Goal: Transaction & Acquisition: Purchase product/service

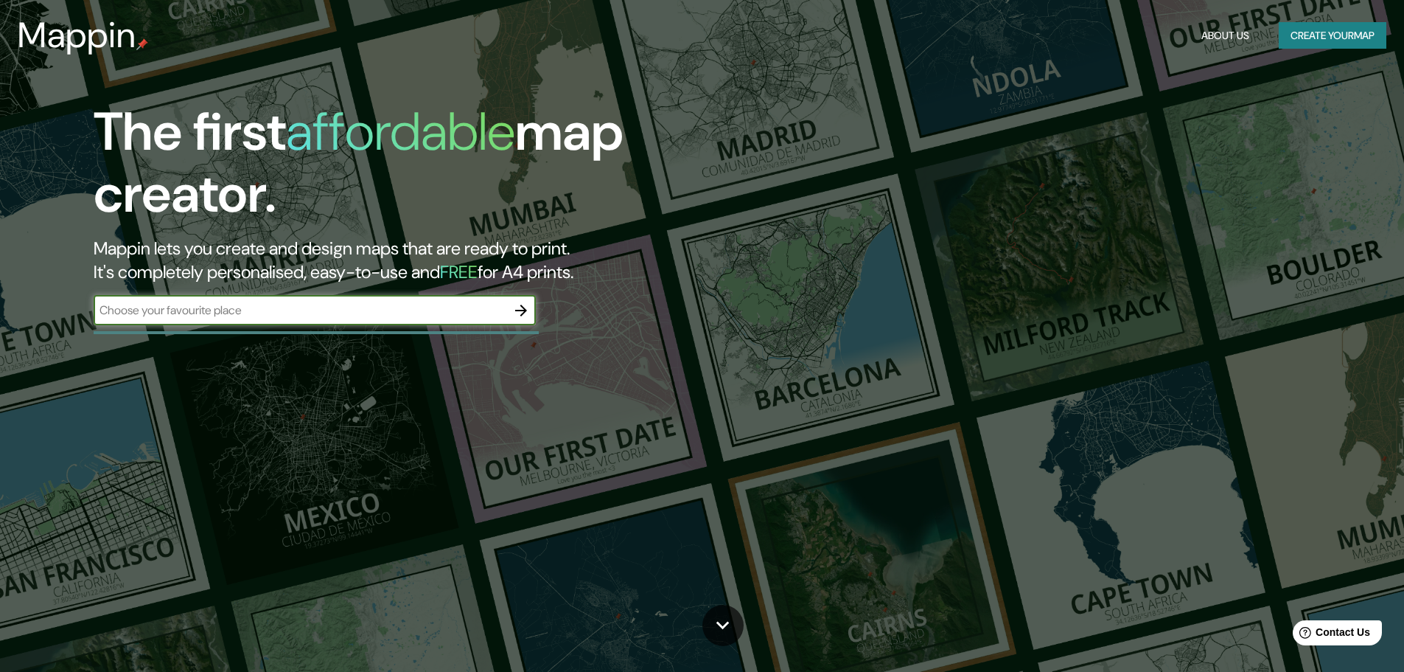
click at [227, 316] on input "text" at bounding box center [300, 310] width 413 height 17
click at [528, 307] on icon "button" at bounding box center [521, 311] width 18 height 18
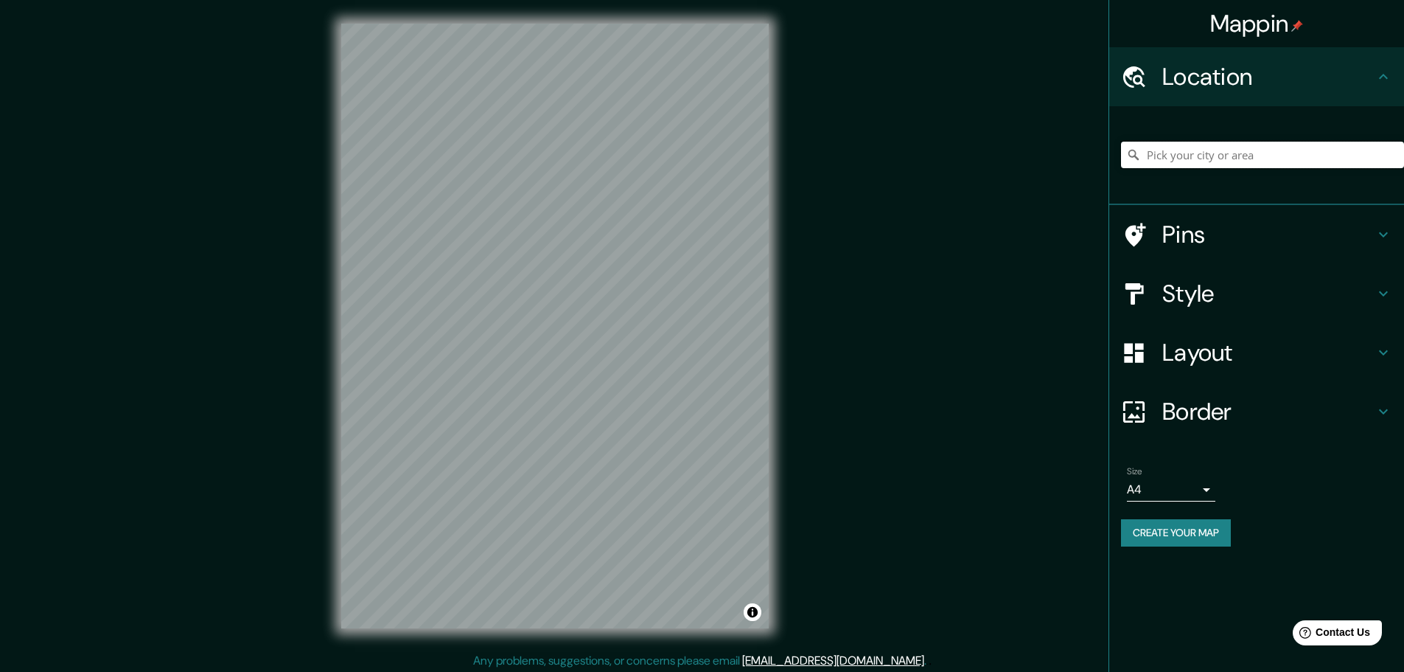
click at [1239, 161] on input "Pick your city or area" at bounding box center [1262, 155] width 283 height 27
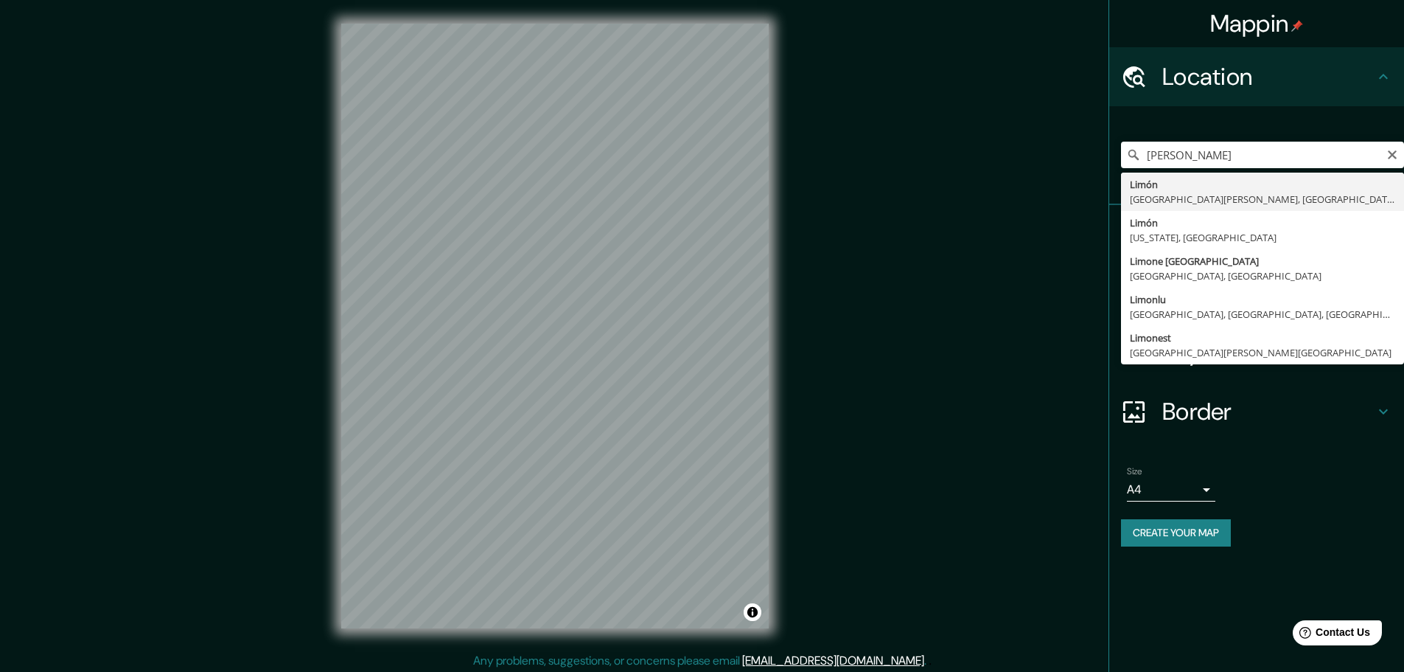
type input "[PERSON_NAME], [GEOGRAPHIC_DATA][PERSON_NAME], [GEOGRAPHIC_DATA]"
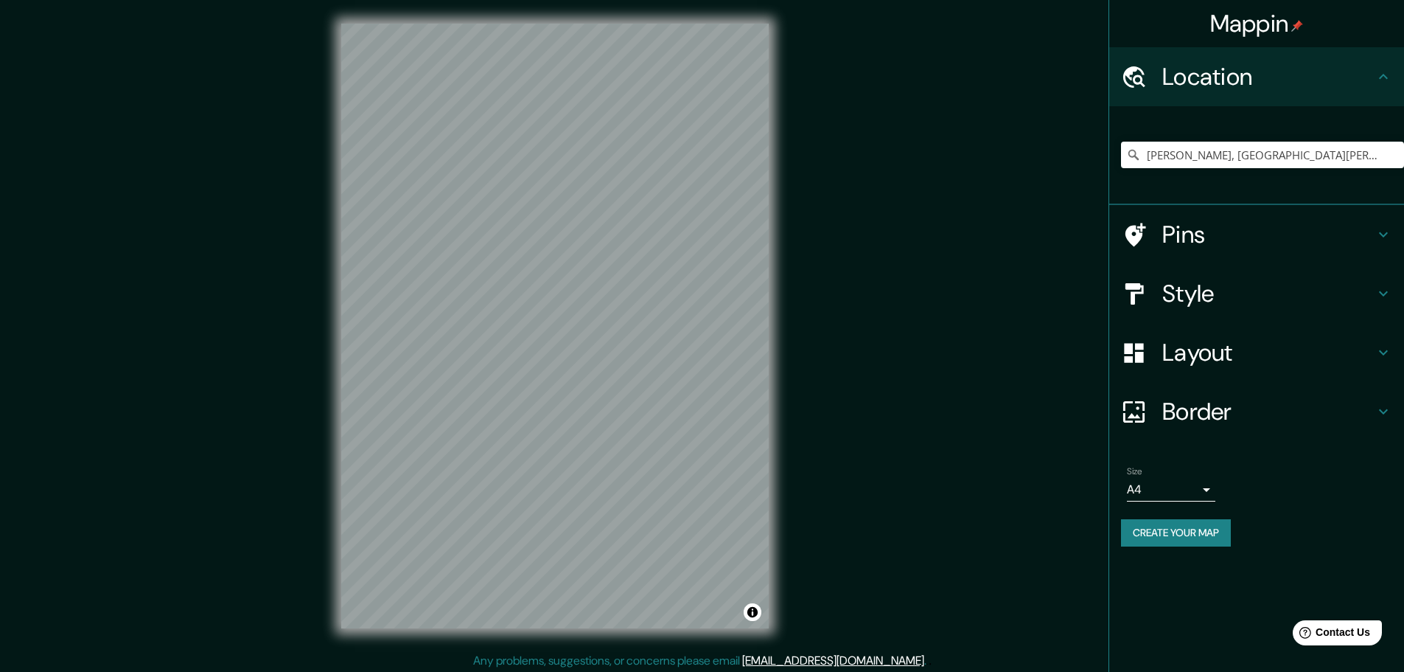
click at [1186, 233] on h4 "Pins" at bounding box center [1269, 234] width 212 height 29
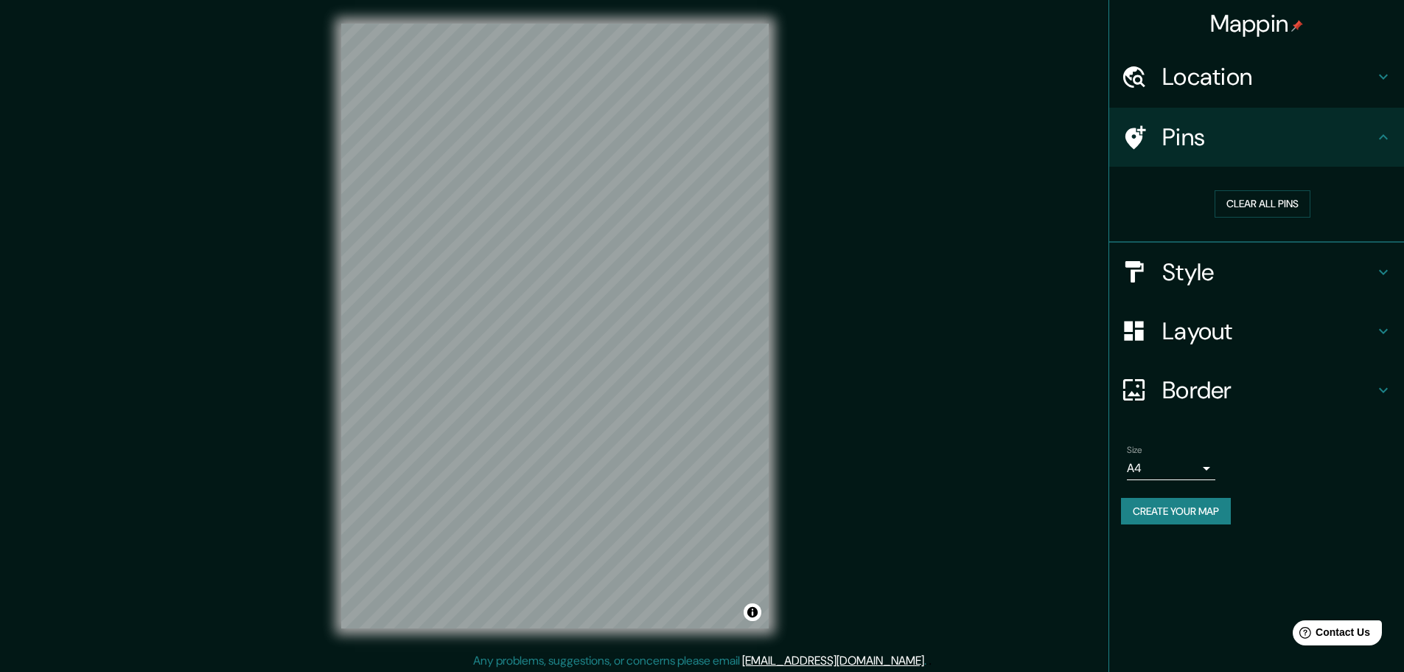
click at [1207, 130] on h4 "Pins" at bounding box center [1269, 136] width 212 height 29
click at [1238, 206] on button "Clear all pins" at bounding box center [1263, 203] width 96 height 27
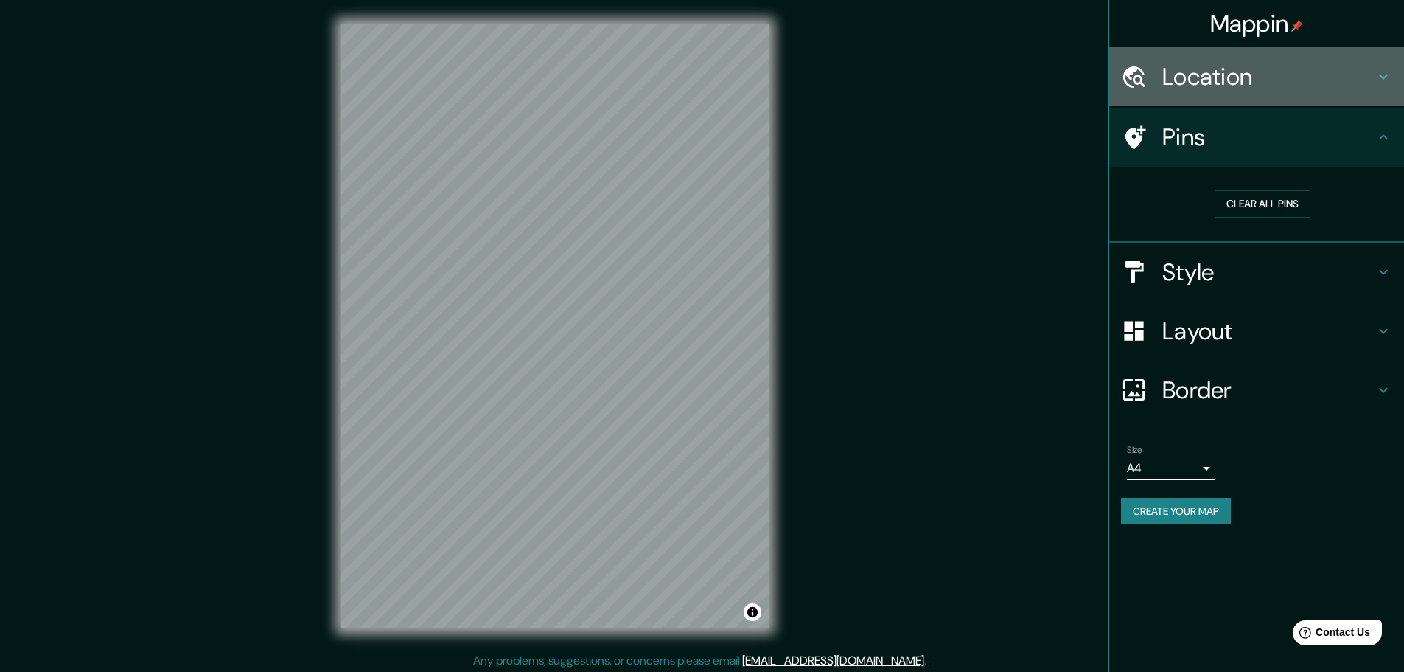
click at [1292, 88] on h4 "Location" at bounding box center [1269, 76] width 212 height 29
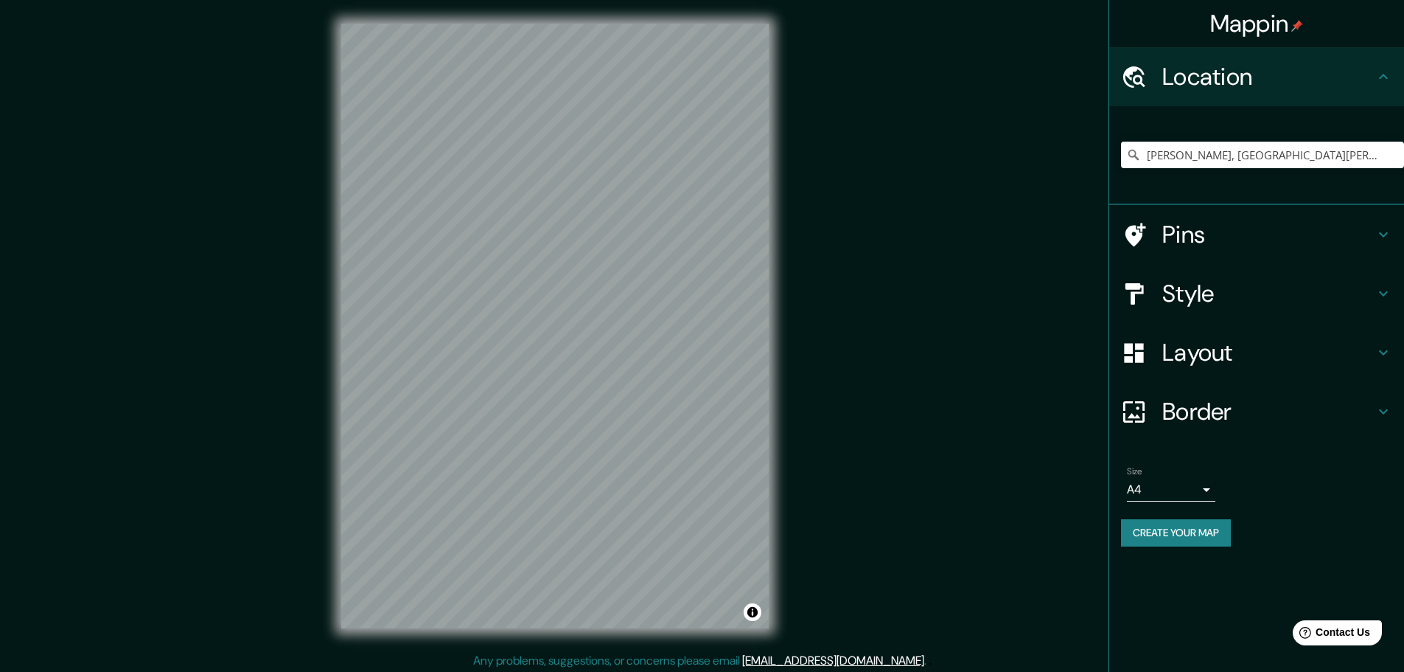
click at [1229, 226] on h4 "Pins" at bounding box center [1269, 234] width 212 height 29
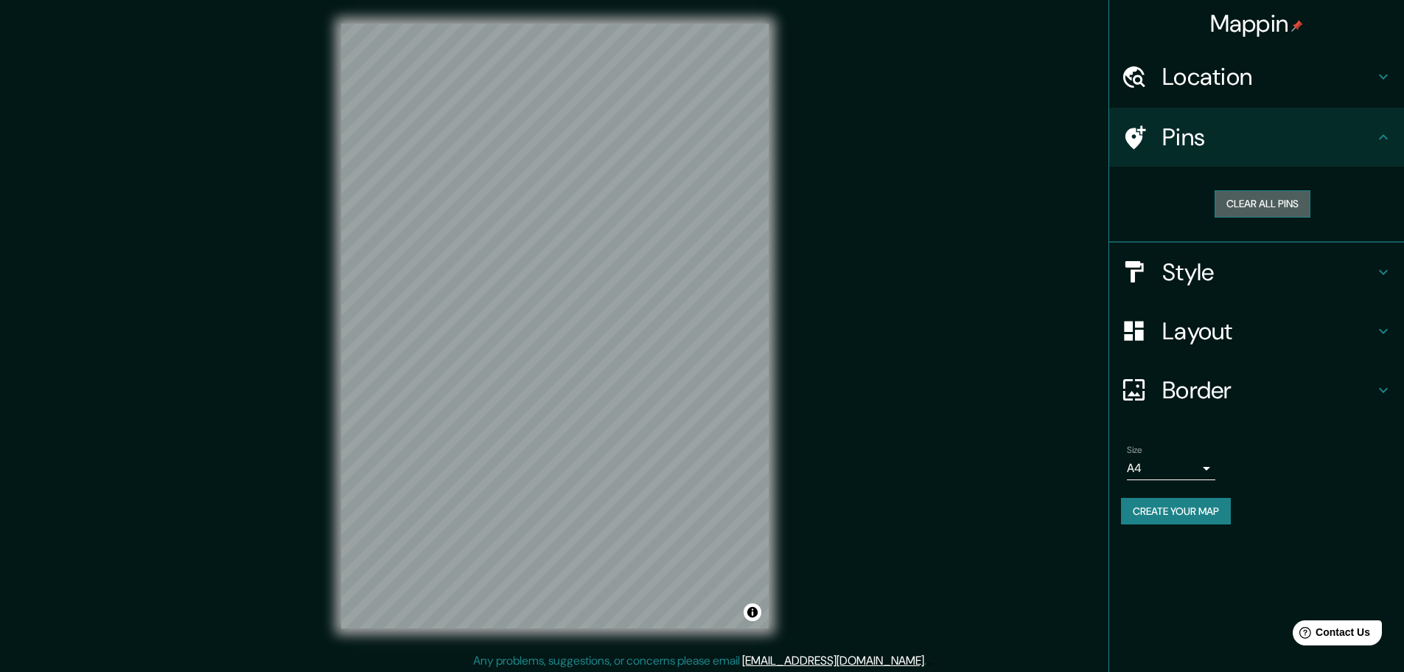
click at [1230, 206] on button "Clear all pins" at bounding box center [1263, 203] width 96 height 27
click at [1237, 94] on div "Location" at bounding box center [1256, 76] width 295 height 59
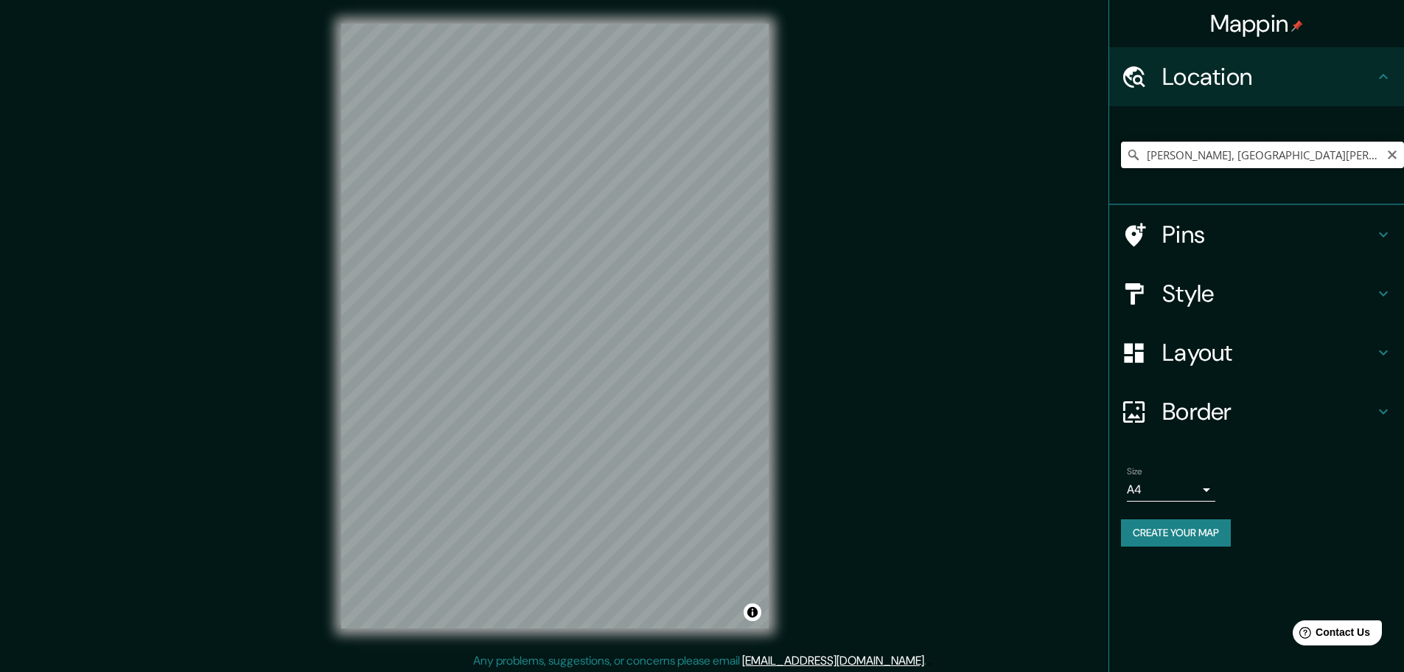
click at [1375, 161] on input "[PERSON_NAME], [GEOGRAPHIC_DATA][PERSON_NAME], [GEOGRAPHIC_DATA]" at bounding box center [1262, 155] width 283 height 27
click at [1250, 240] on h4 "Pins" at bounding box center [1269, 234] width 212 height 29
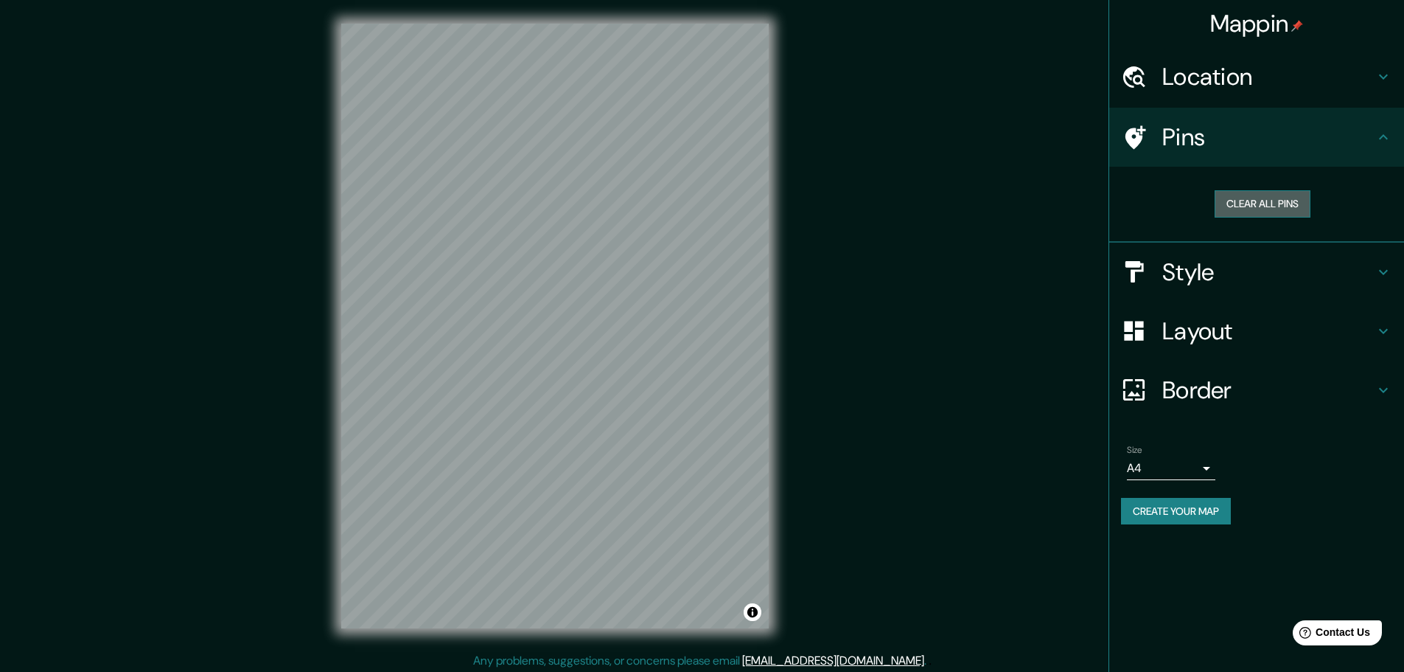
click at [1250, 209] on button "Clear all pins" at bounding box center [1263, 203] width 96 height 27
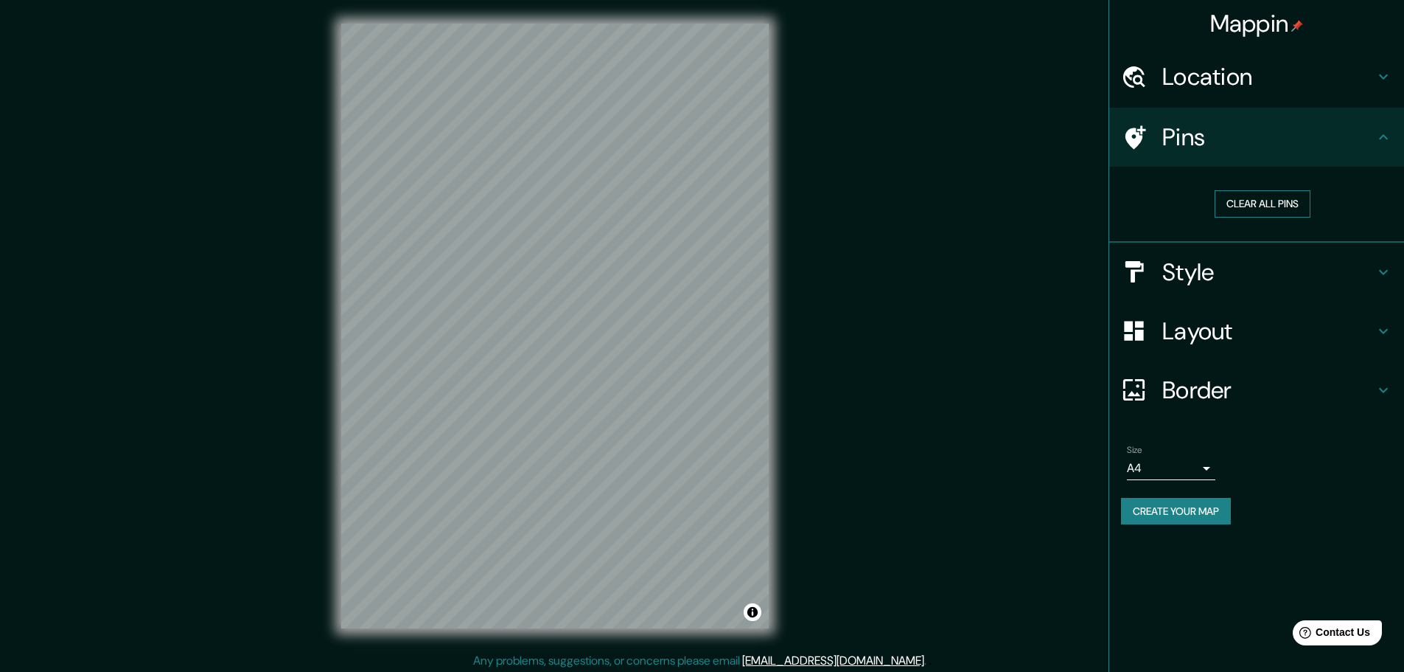
click at [1250, 209] on button "Clear all pins" at bounding box center [1263, 203] width 96 height 27
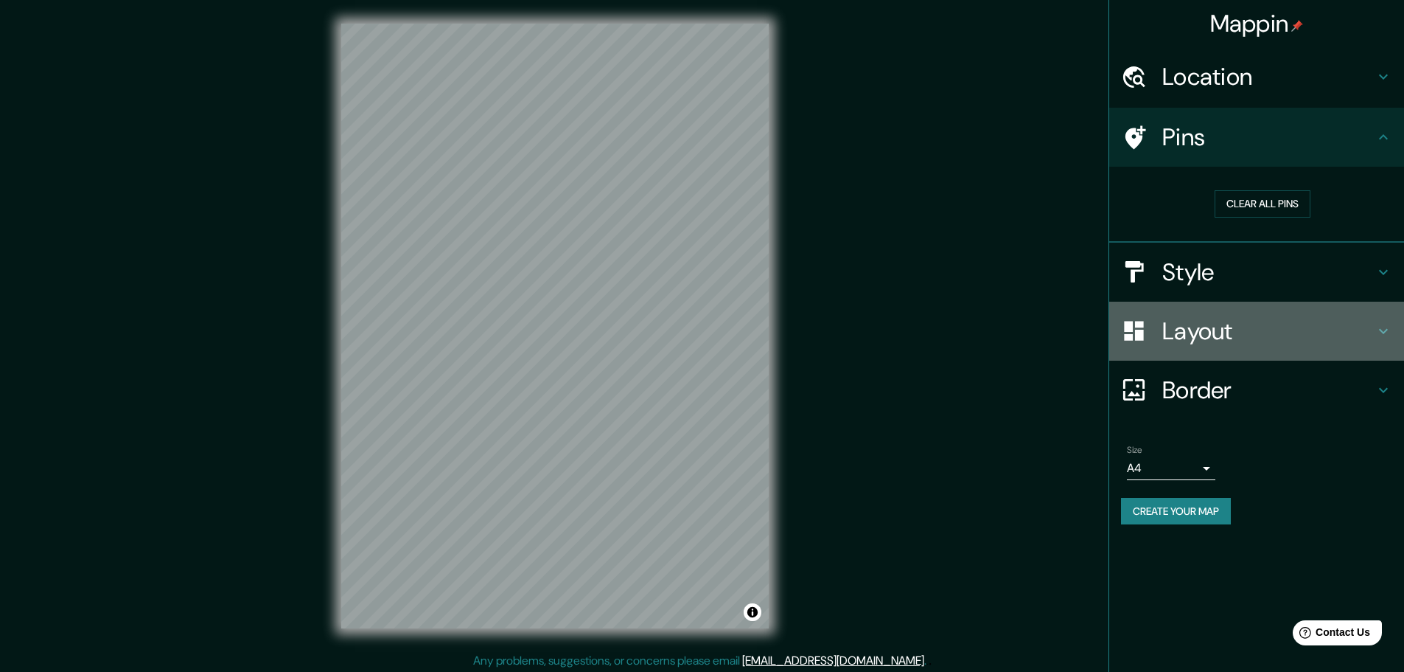
click at [1245, 319] on h4 "Layout" at bounding box center [1269, 330] width 212 height 29
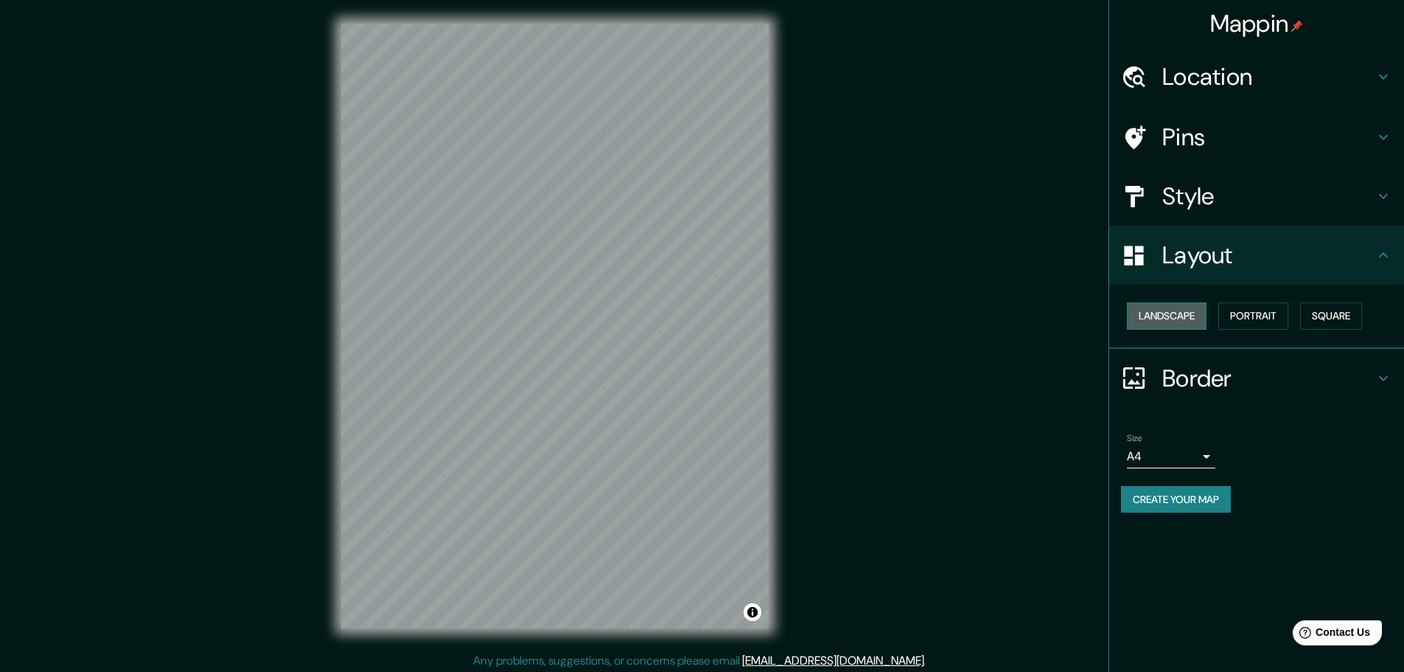
click at [1177, 317] on button "Landscape" at bounding box center [1167, 315] width 80 height 27
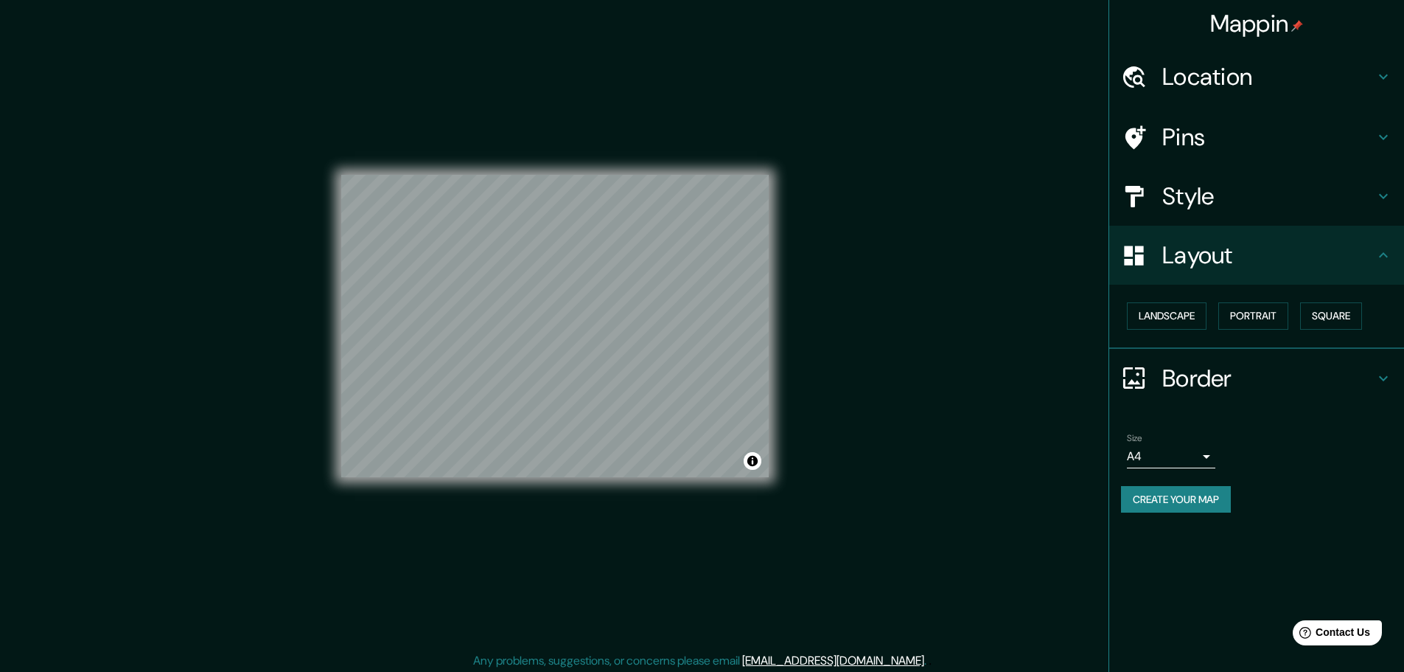
click at [1191, 215] on div "Style" at bounding box center [1256, 196] width 295 height 59
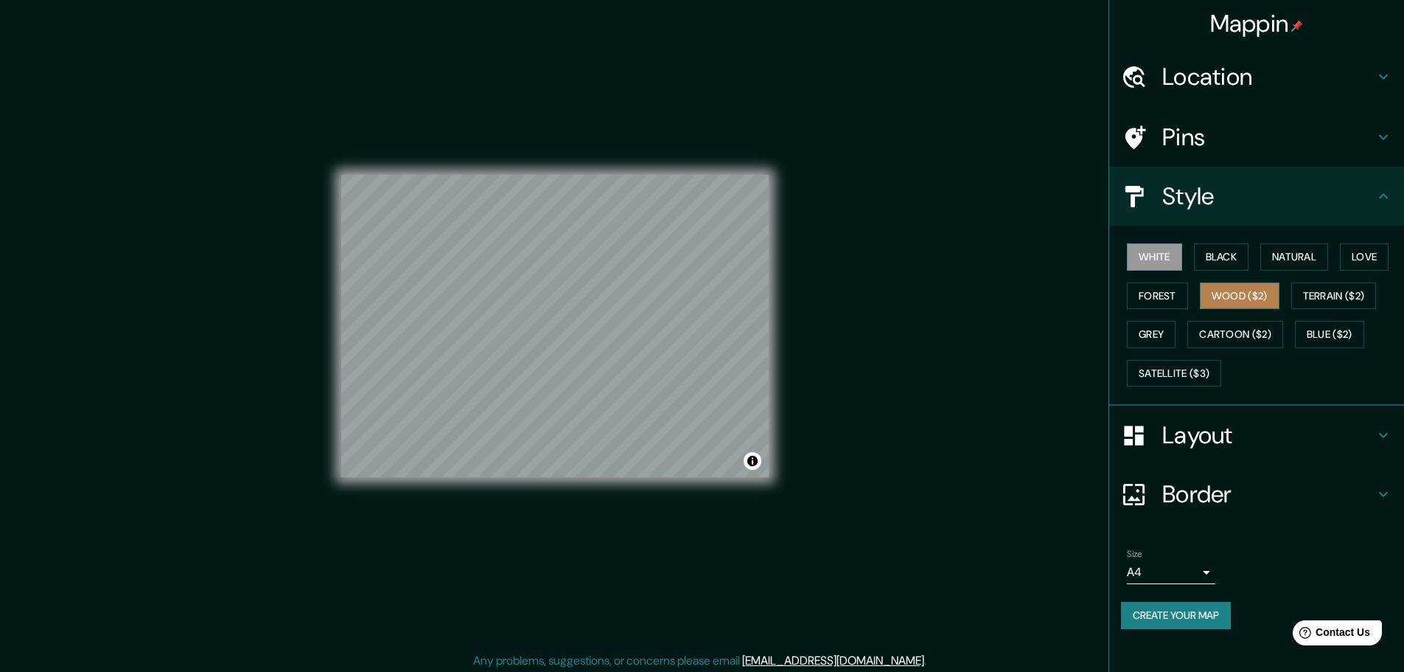
click at [1216, 296] on button "Wood ($2)" at bounding box center [1240, 295] width 80 height 27
click at [1176, 303] on button "Forest" at bounding box center [1157, 295] width 61 height 27
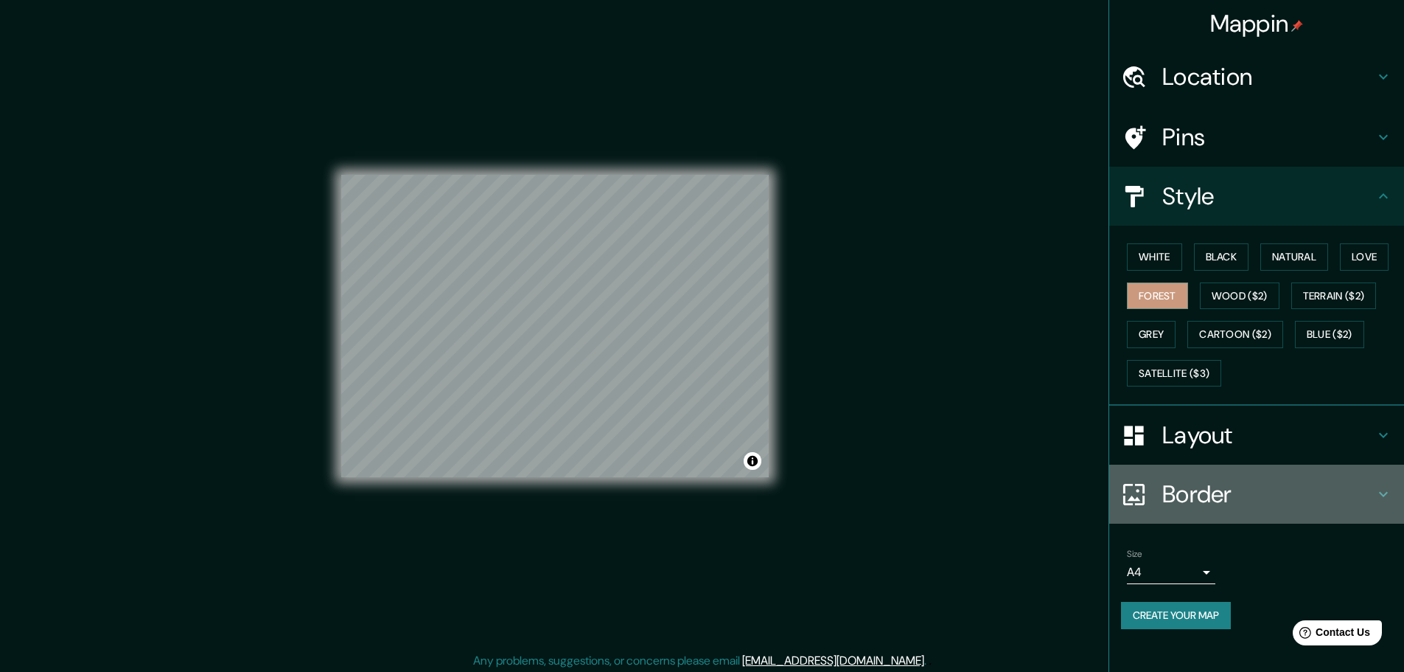
scroll to position [4, 0]
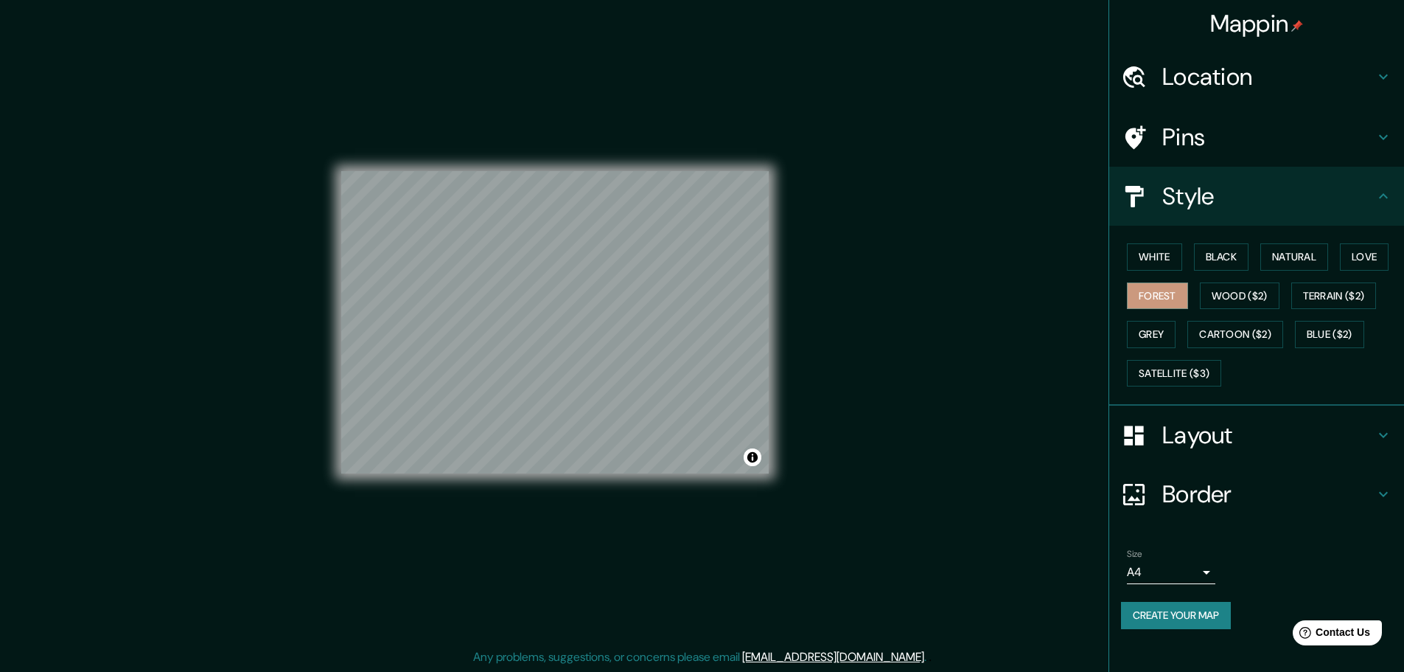
drag, startPoint x: 1325, startPoint y: 521, endPoint x: 1335, endPoint y: 550, distance: 30.3
click at [1212, 613] on button "Create your map" at bounding box center [1176, 615] width 110 height 27
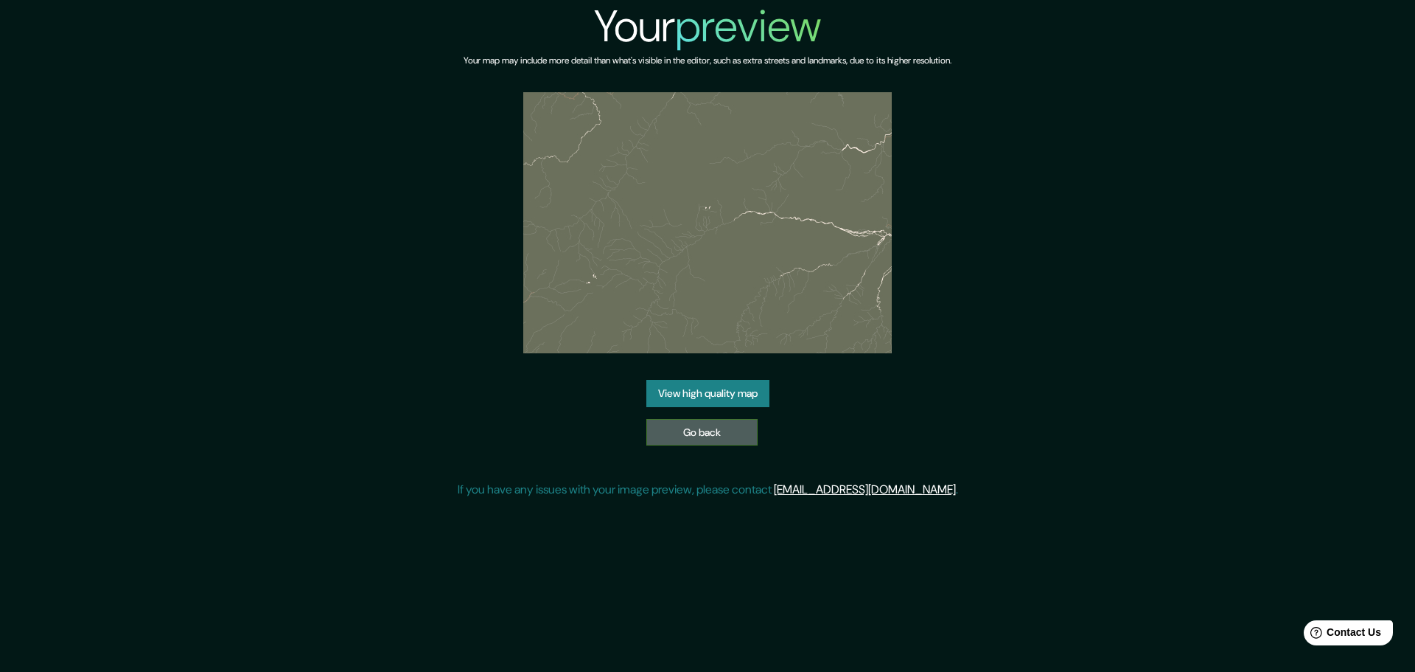
click at [725, 440] on link "Go back" at bounding box center [702, 432] width 111 height 27
